Goal: Information Seeking & Learning: Learn about a topic

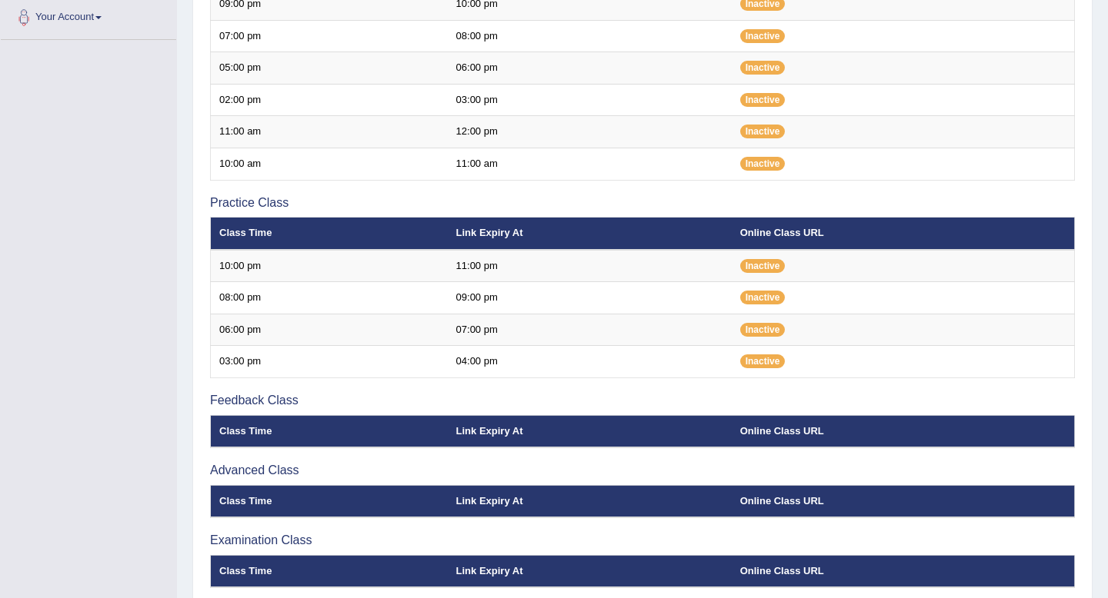
scroll to position [385, 0]
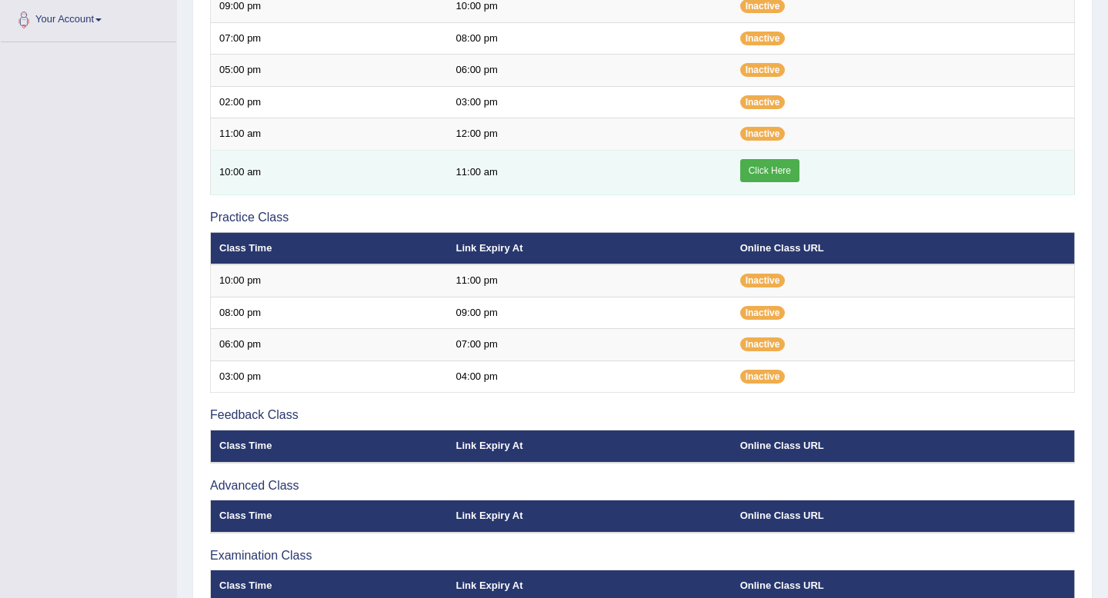
click at [785, 167] on link "Click Here" at bounding box center [769, 170] width 59 height 23
click at [775, 162] on link "Click Here" at bounding box center [769, 170] width 59 height 23
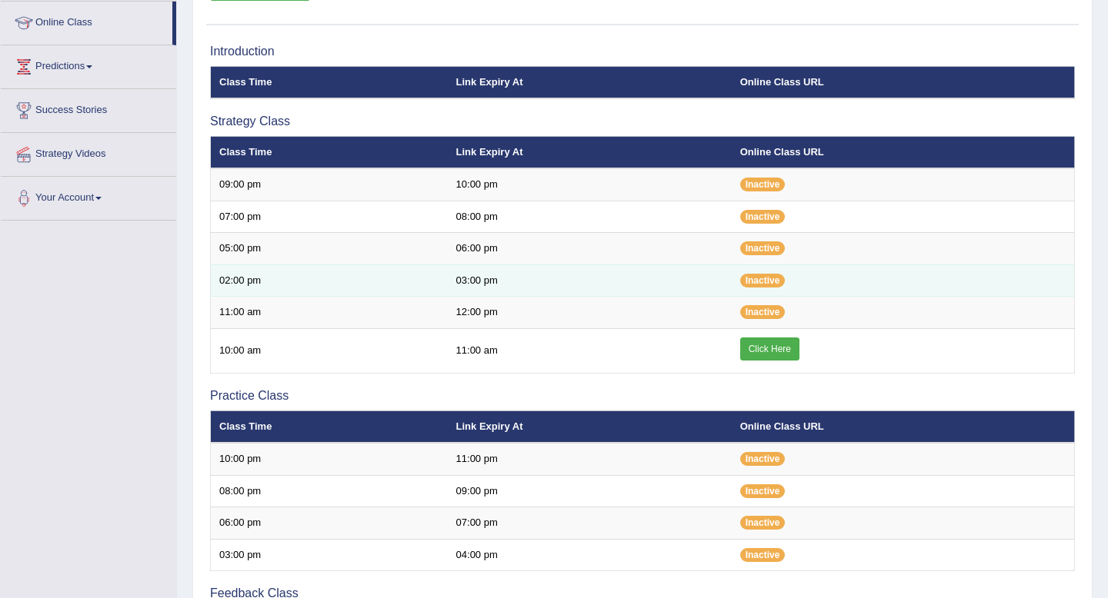
scroll to position [202, 0]
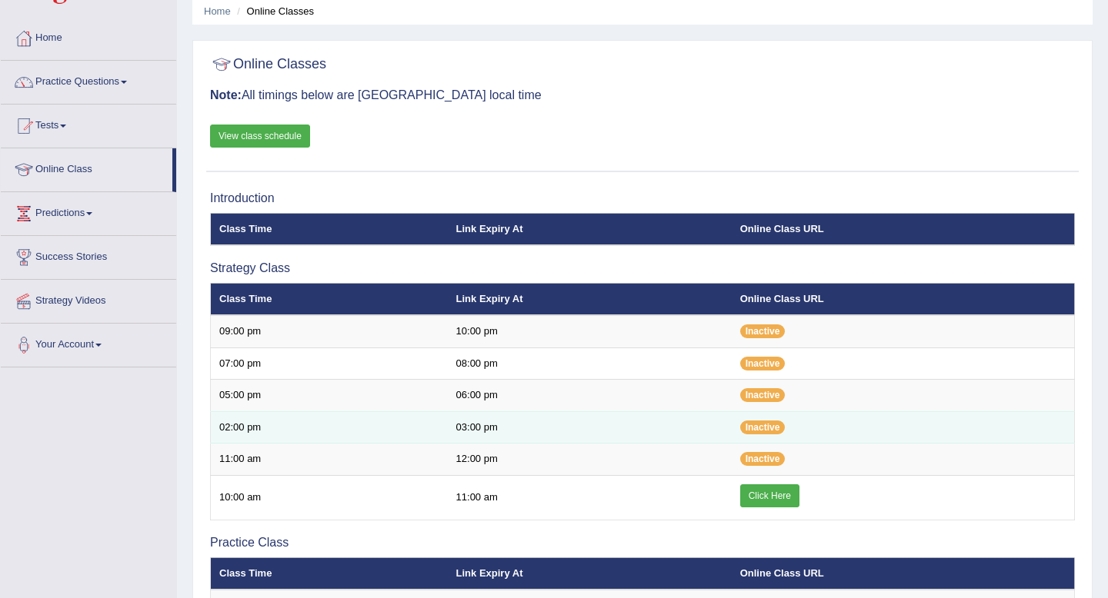
scroll to position [68, 0]
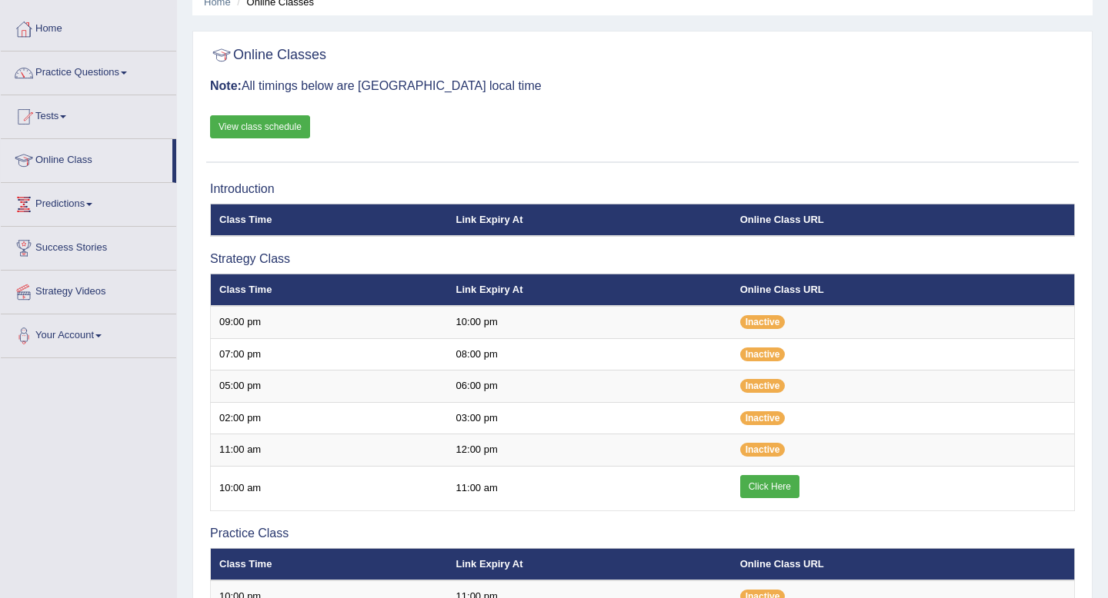
click at [281, 128] on link "View class schedule" at bounding box center [260, 126] width 100 height 23
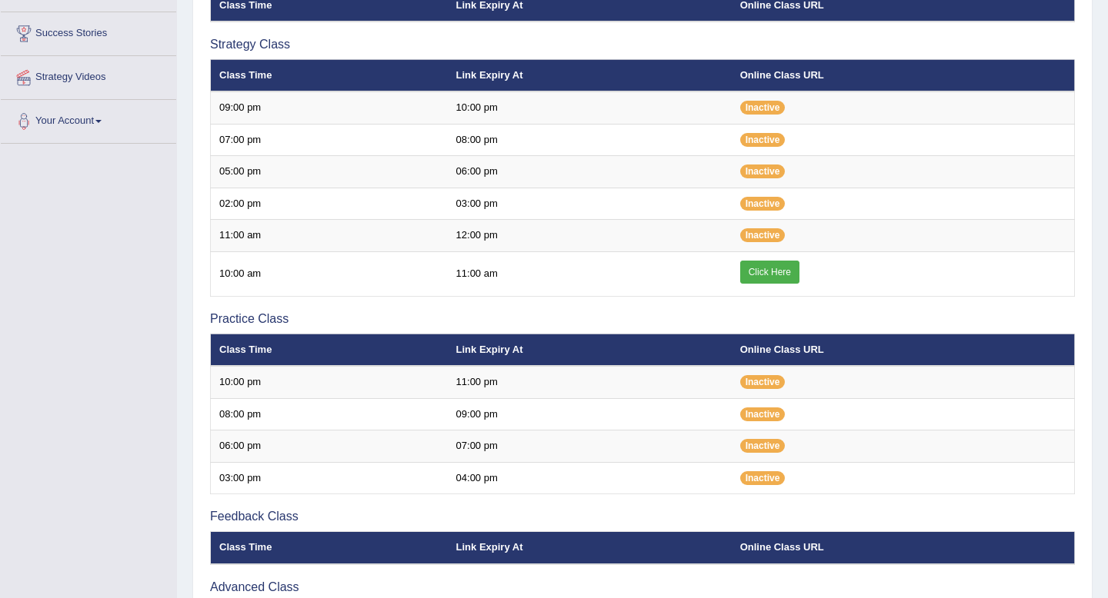
scroll to position [279, 0]
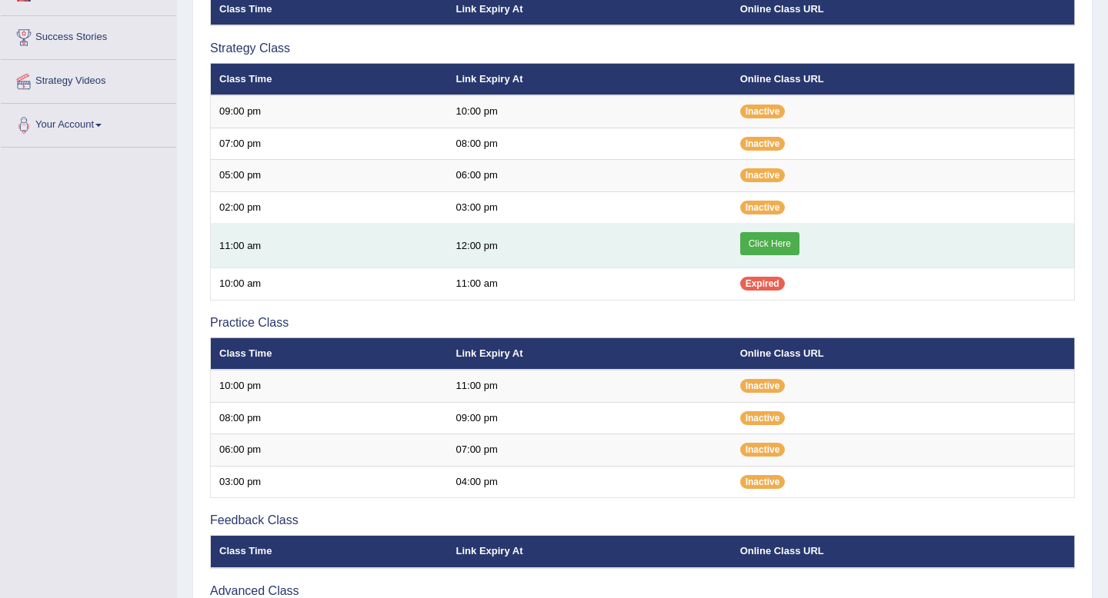
click at [777, 244] on link "Click Here" at bounding box center [769, 243] width 59 height 23
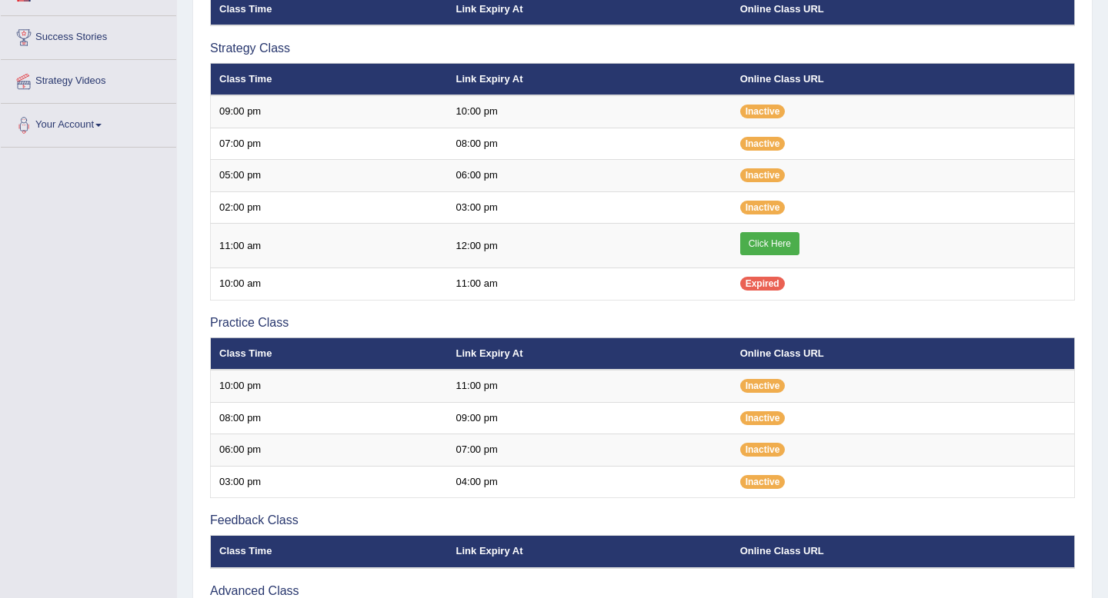
scroll to position [279, 0]
